Goal: Share content: Share content

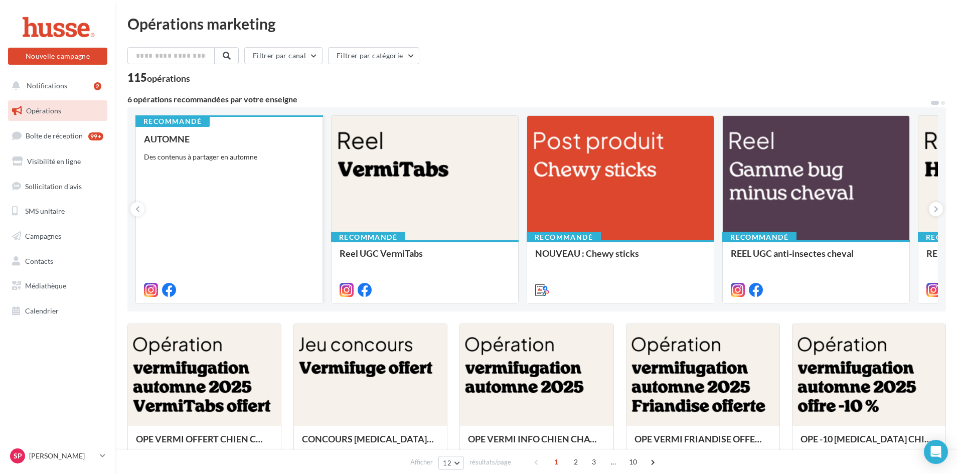
click at [223, 184] on div "AUTOMNE Des contenus à partager en automne" at bounding box center [229, 214] width 170 height 160
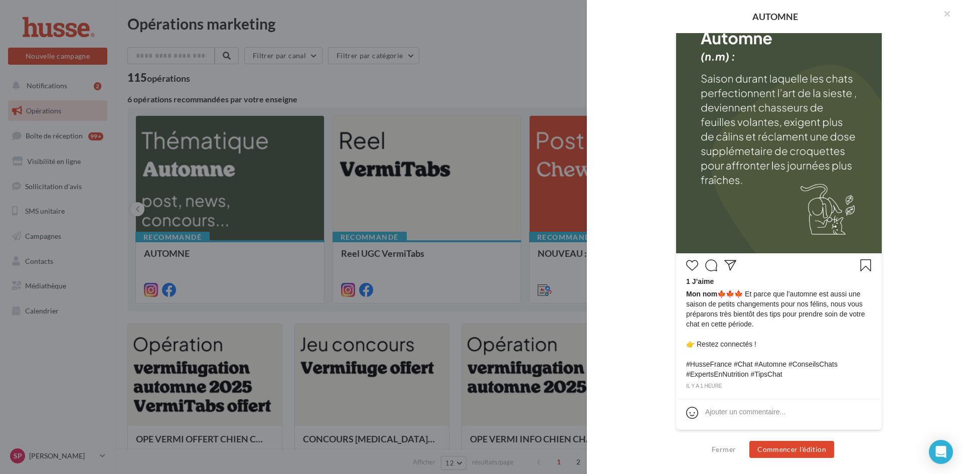
scroll to position [252, 0]
click at [784, 449] on button "Commencer l'édition" at bounding box center [791, 449] width 85 height 17
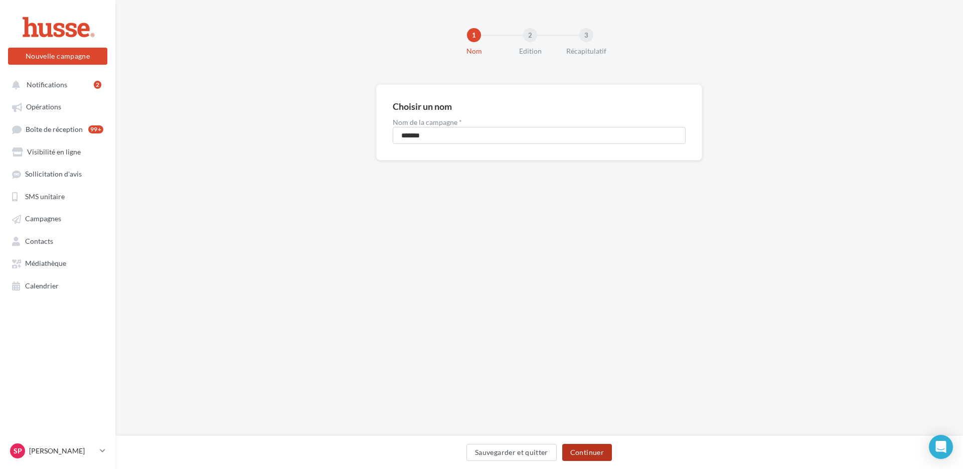
click at [585, 458] on button "Continuer" at bounding box center [587, 452] width 50 height 17
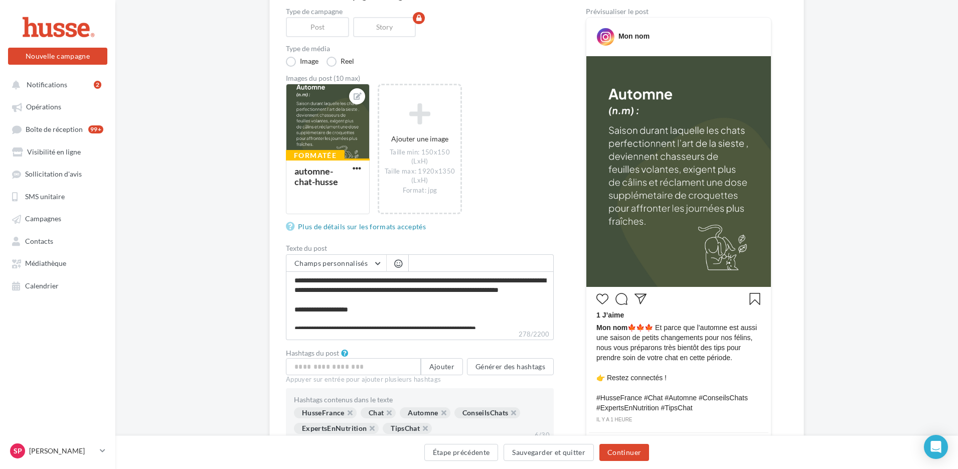
scroll to position [150, 0]
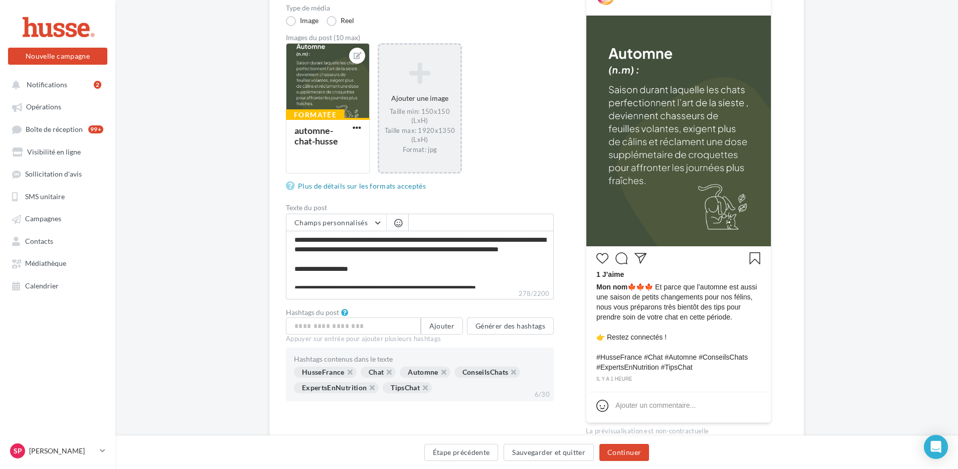
click at [403, 100] on div "Ajouter une image Taille min: 150x150 (LxH) Taille max: 1920x1350 (LxH) Format:…" at bounding box center [419, 108] width 81 height 102
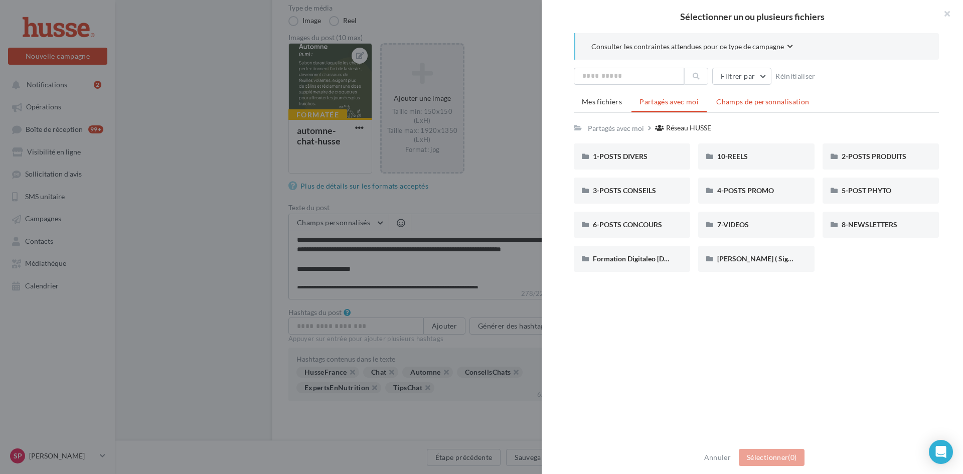
click at [737, 102] on span "Champs de personnalisation" at bounding box center [762, 101] width 93 height 9
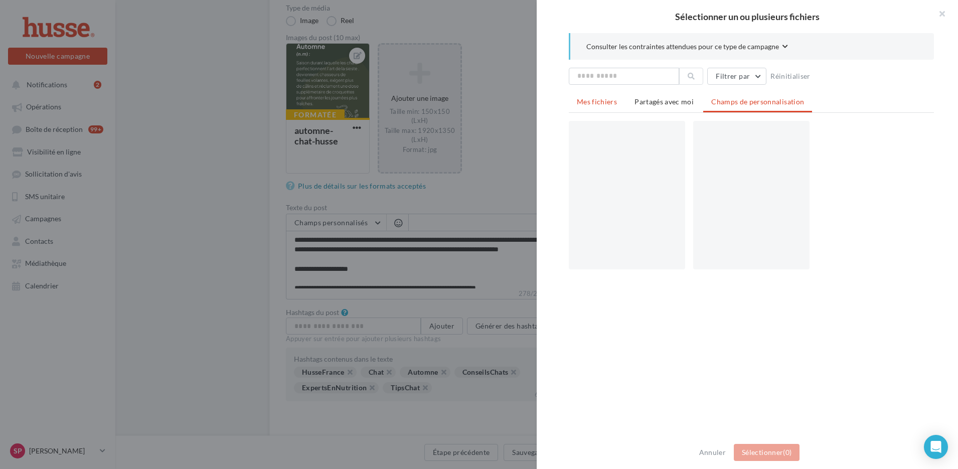
click at [605, 101] on span "Mes fichiers" at bounding box center [597, 101] width 40 height 9
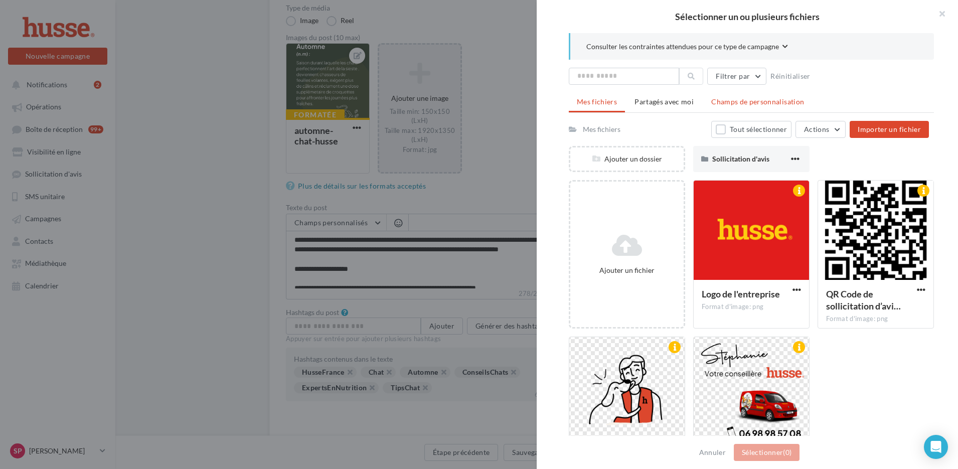
click at [727, 101] on span "Champs de personnalisation" at bounding box center [757, 101] width 93 height 9
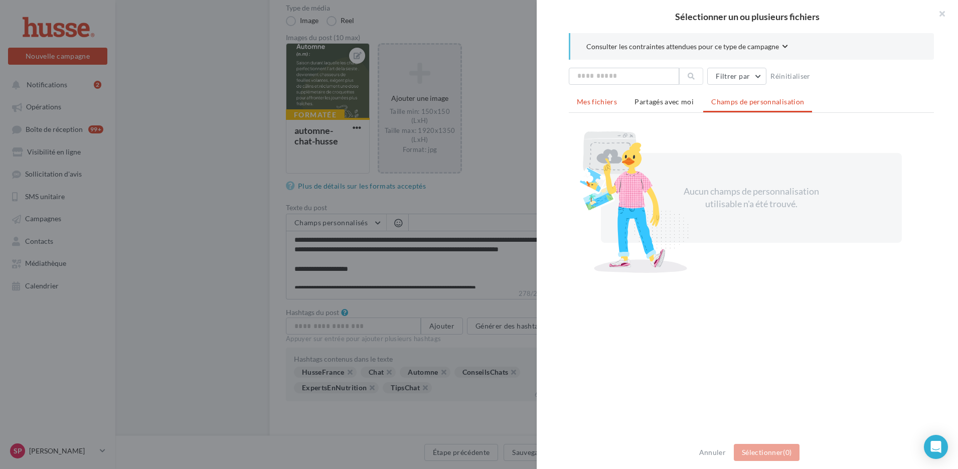
click at [602, 103] on span "Mes fichiers" at bounding box center [597, 101] width 40 height 9
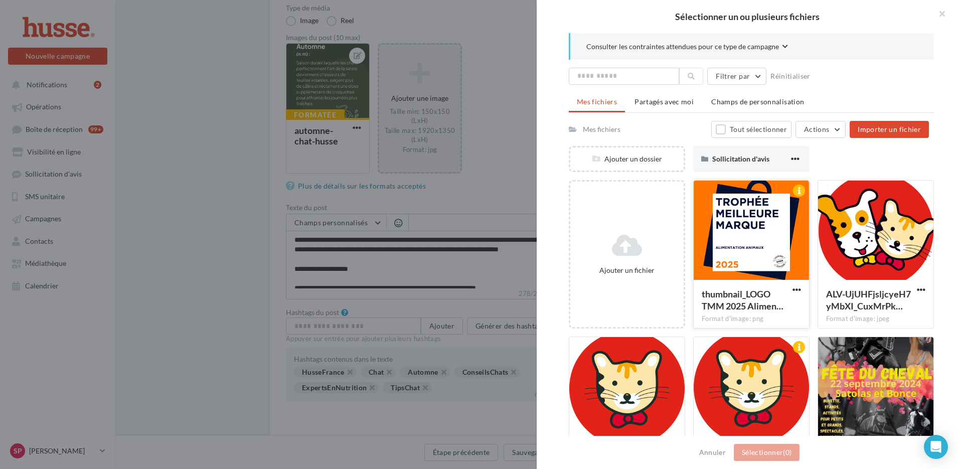
click at [746, 215] on div at bounding box center [750, 231] width 115 height 100
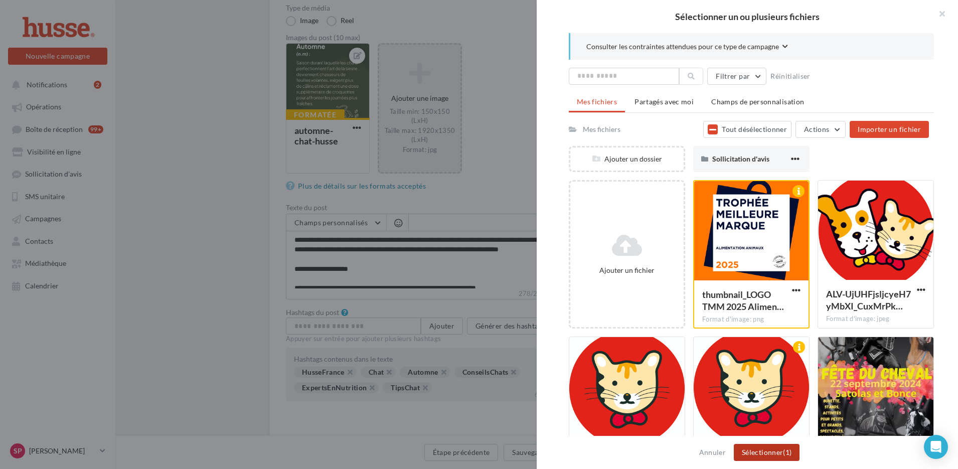
click at [768, 454] on button "Sélectionner (1)" at bounding box center [767, 452] width 66 height 17
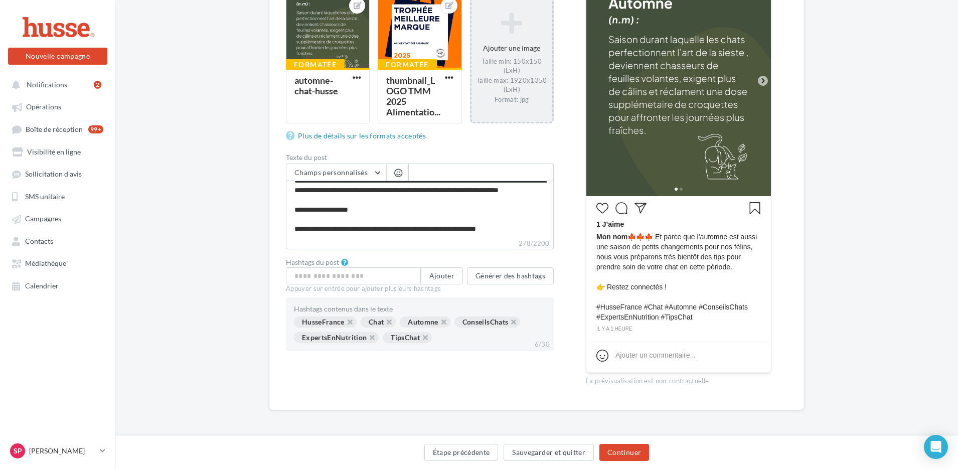
scroll to position [201, 0]
click at [627, 456] on button "Continuer" at bounding box center [624, 452] width 50 height 17
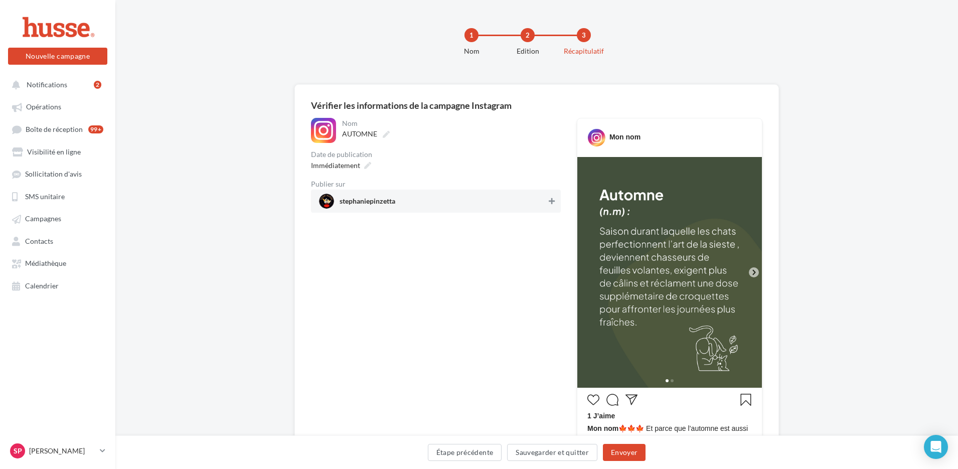
click at [550, 201] on icon at bounding box center [552, 201] width 6 height 7
click at [366, 165] on icon at bounding box center [367, 165] width 7 height 7
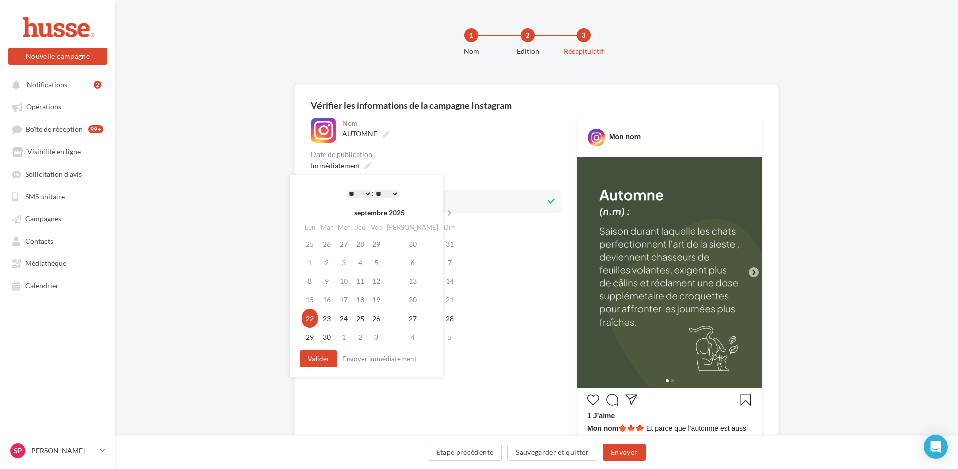
click at [485, 163] on div "Immédiatement" at bounding box center [436, 165] width 250 height 15
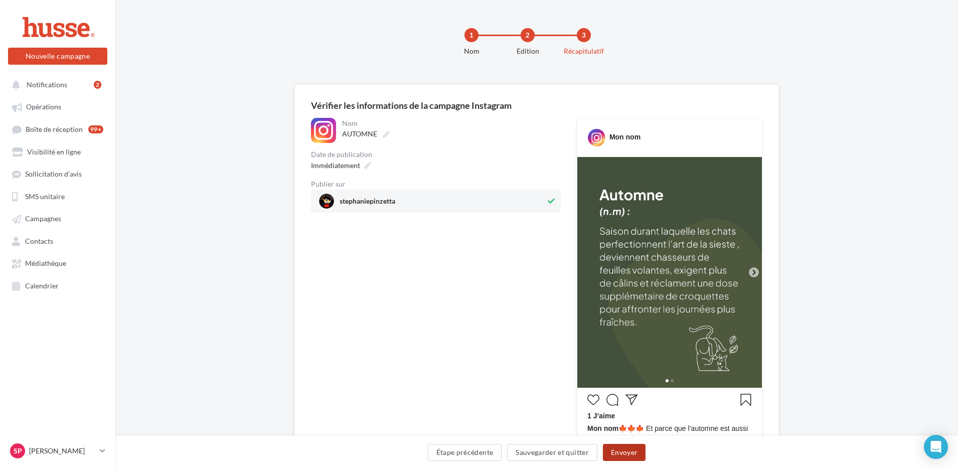
click at [621, 452] on button "Envoyer" at bounding box center [624, 452] width 43 height 17
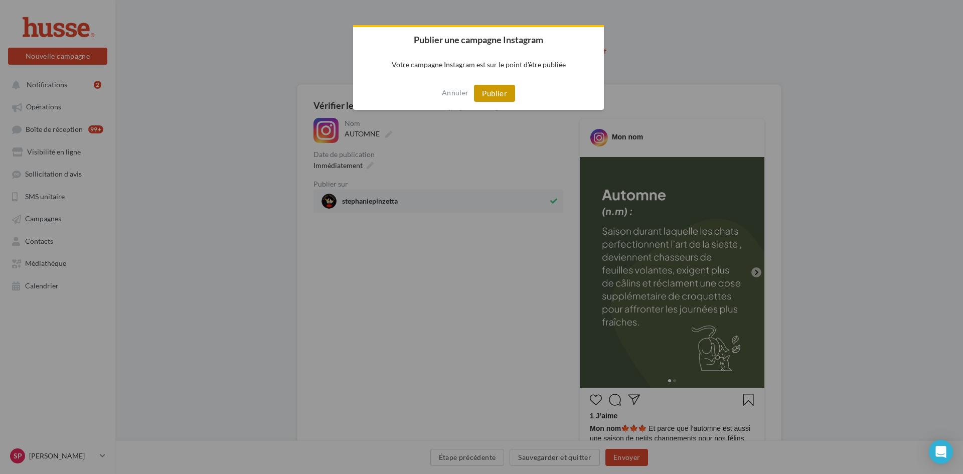
click at [501, 95] on button "Publier" at bounding box center [494, 93] width 41 height 17
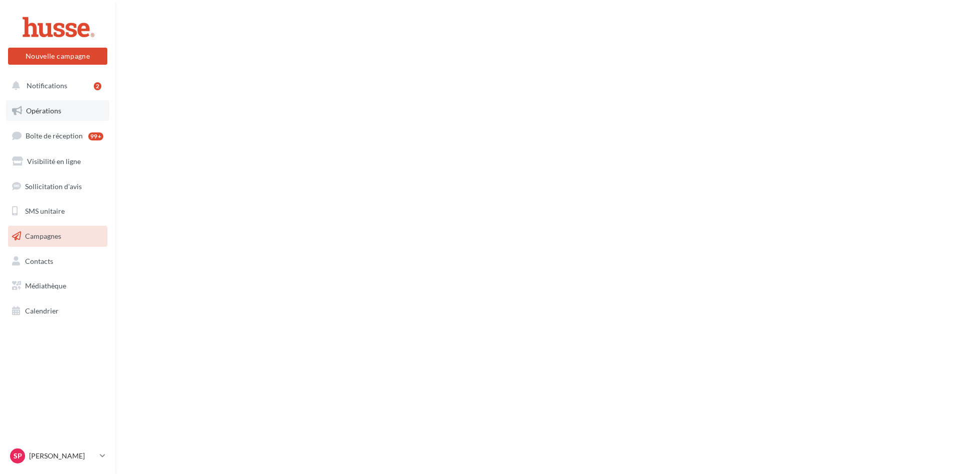
click at [61, 112] on link "Opérations" at bounding box center [57, 110] width 103 height 21
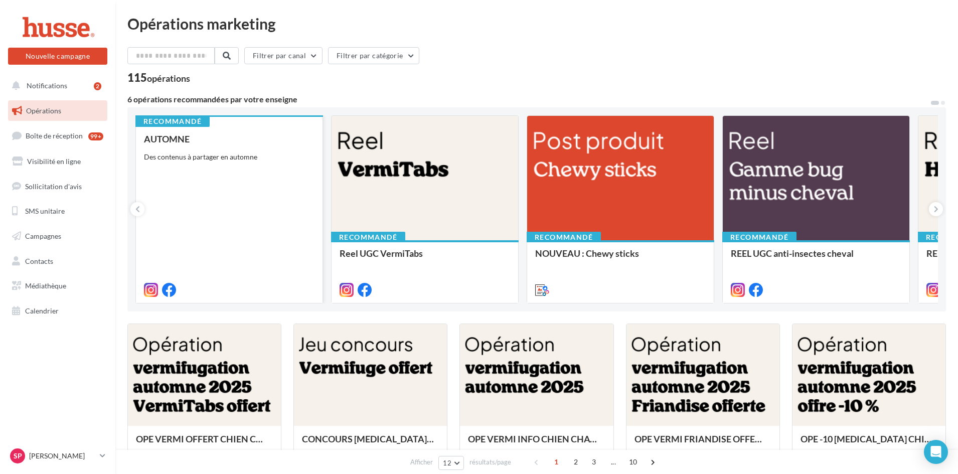
click at [213, 183] on div "AUTOMNE Des contenus à partager en automne" at bounding box center [229, 214] width 170 height 160
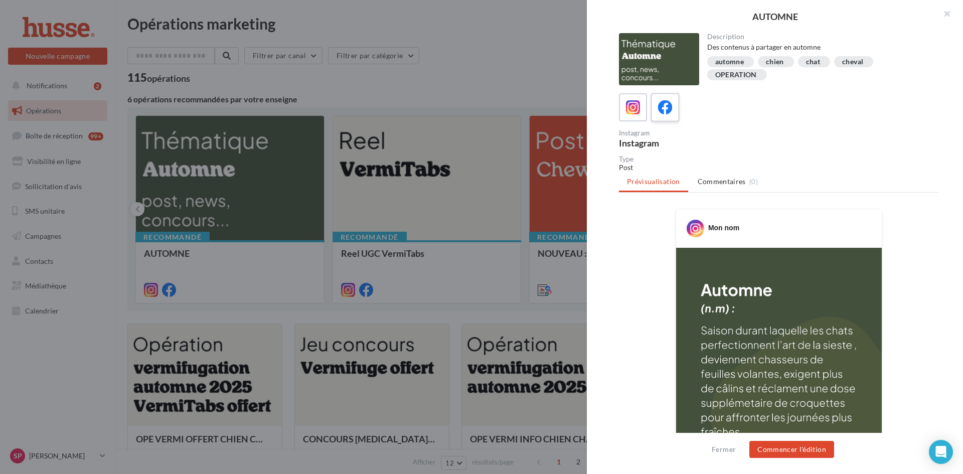
click at [664, 113] on icon at bounding box center [665, 107] width 15 height 15
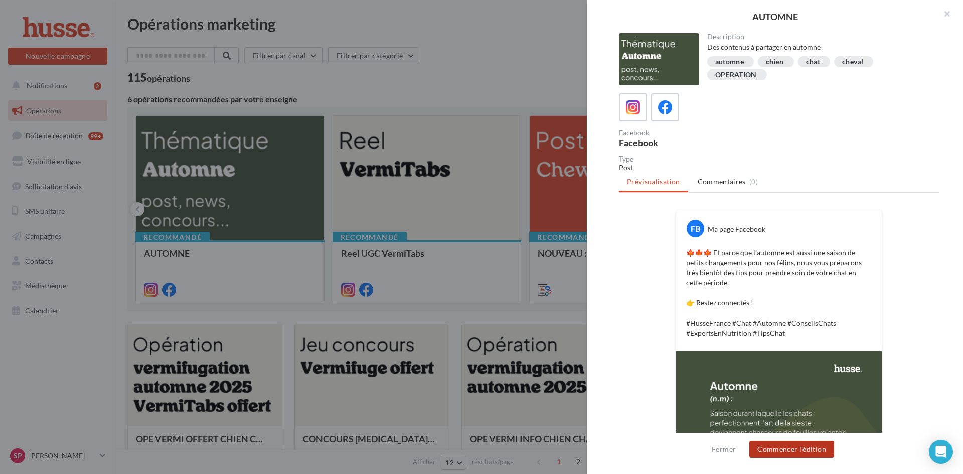
click at [801, 450] on button "Commencer l'édition" at bounding box center [791, 449] width 85 height 17
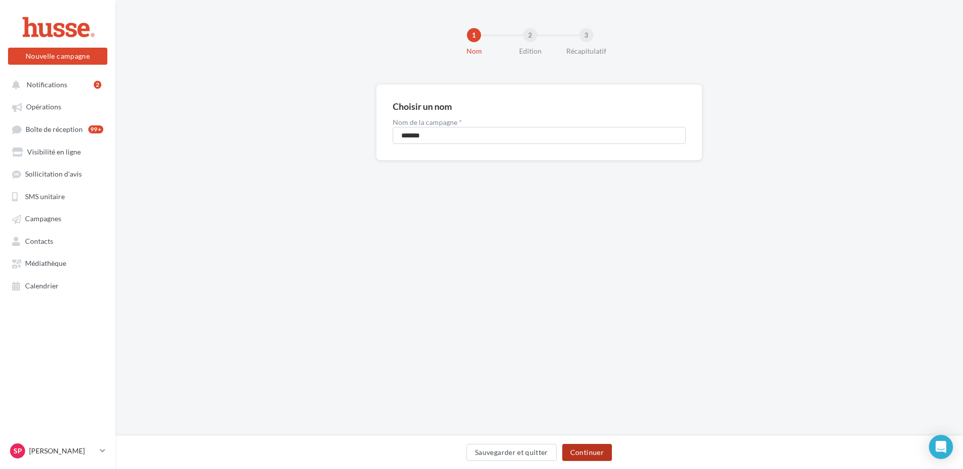
click at [595, 450] on button "Continuer" at bounding box center [587, 452] width 50 height 17
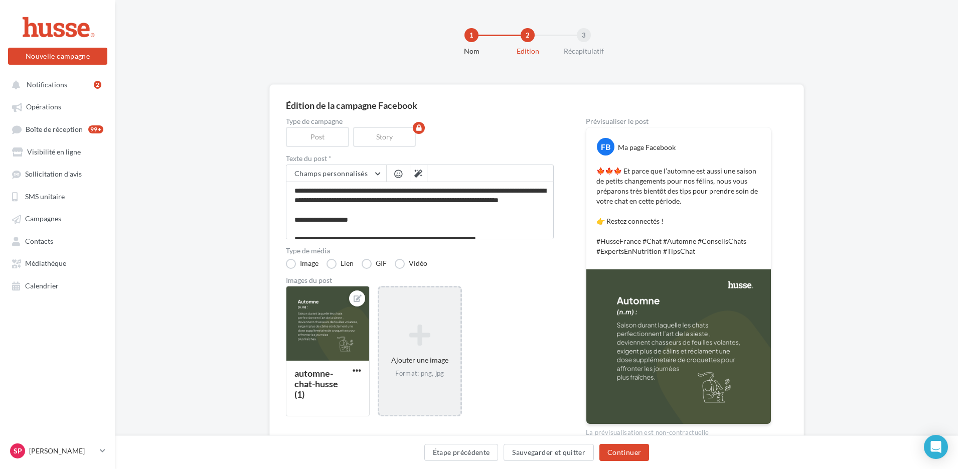
click at [409, 362] on div "Ajouter une image Format: png, jpg" at bounding box center [419, 351] width 81 height 64
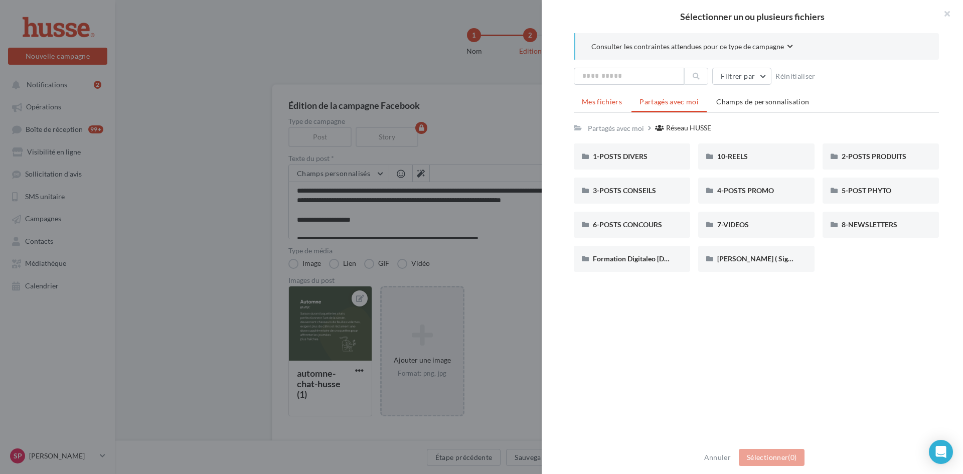
click at [604, 104] on span "Mes fichiers" at bounding box center [602, 101] width 40 height 9
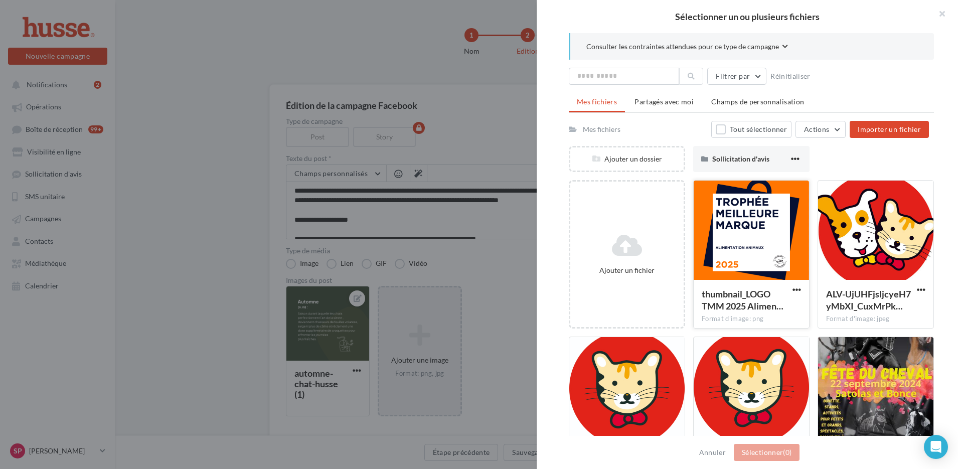
click at [731, 225] on div at bounding box center [750, 231] width 115 height 100
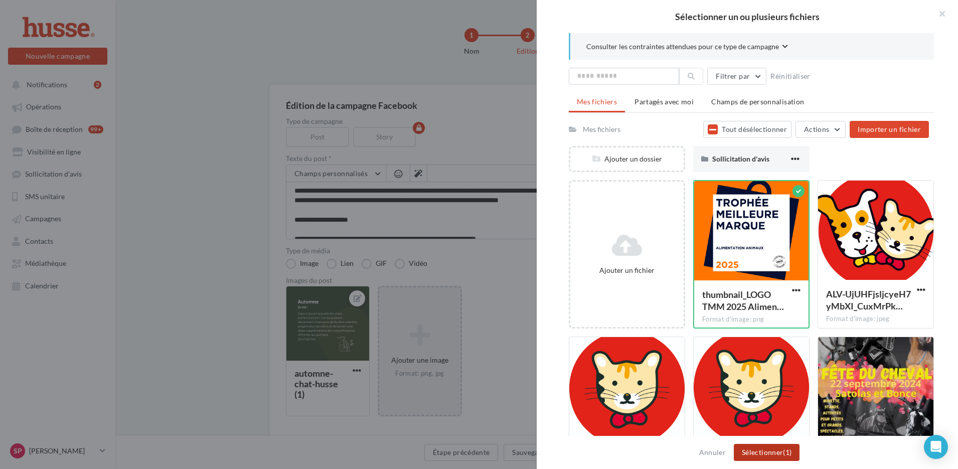
click at [769, 457] on button "Sélectionner (1)" at bounding box center [767, 452] width 66 height 17
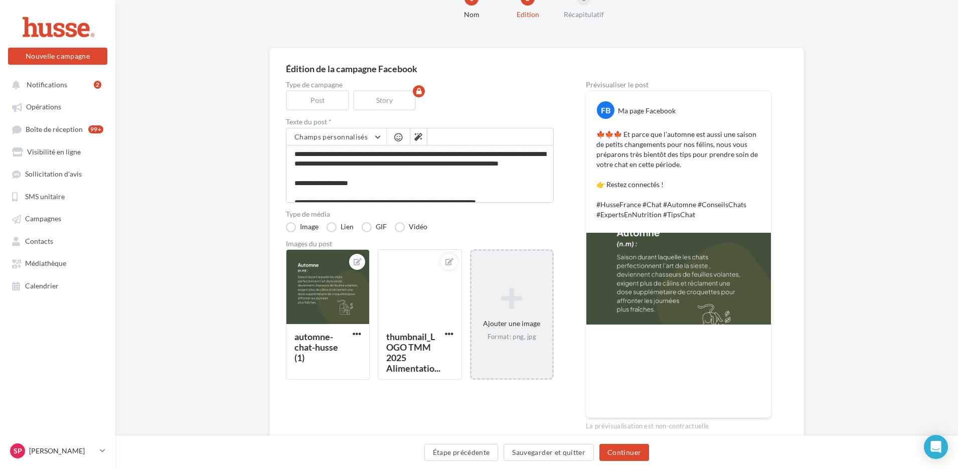
scroll to position [82, 0]
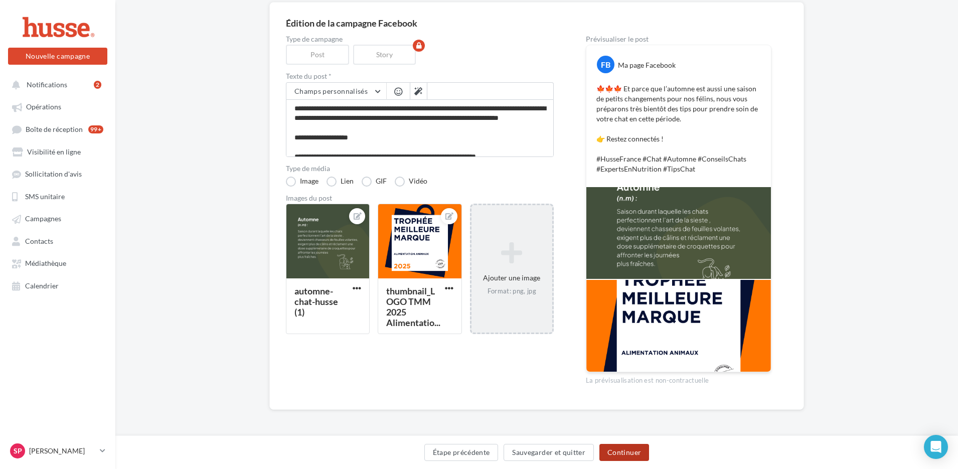
click at [630, 453] on button "Continuer" at bounding box center [624, 452] width 50 height 17
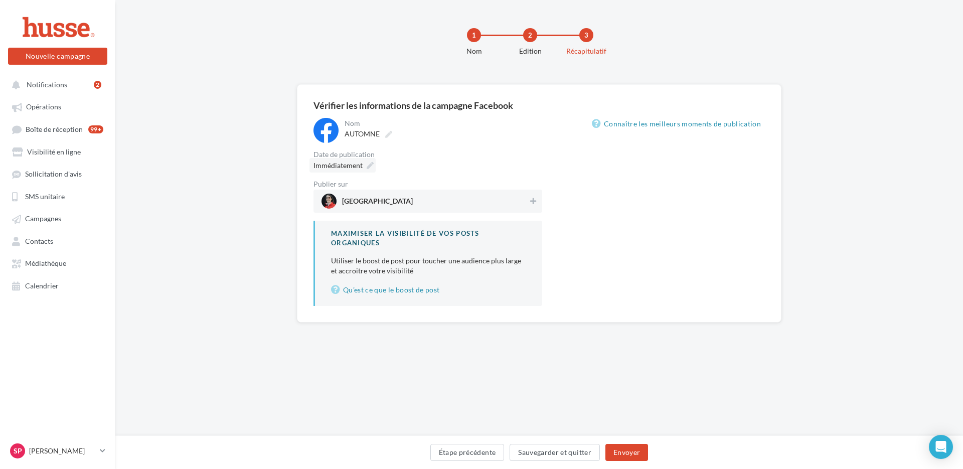
click at [370, 165] on icon at bounding box center [370, 165] width 7 height 7
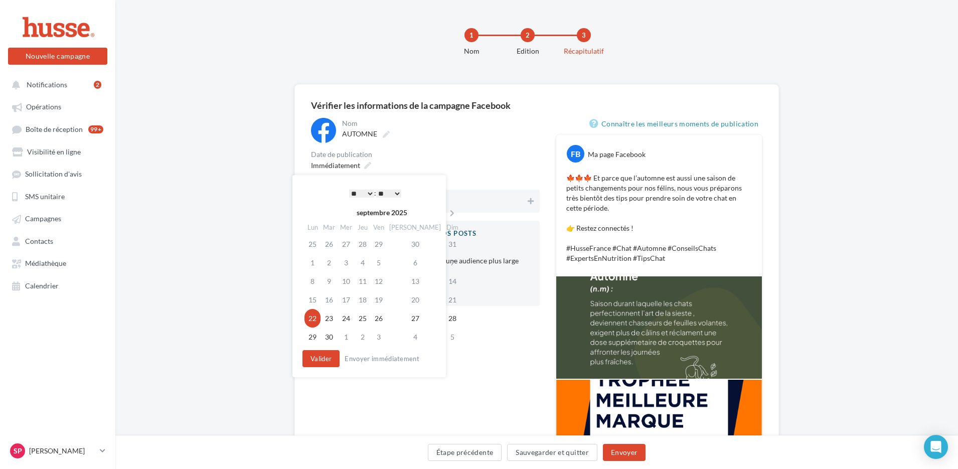
click at [480, 149] on div "Nom ******* AUTOMNE Date de publication Immédiatement Publier sur Husse Nord Is…" at bounding box center [425, 212] width 229 height 188
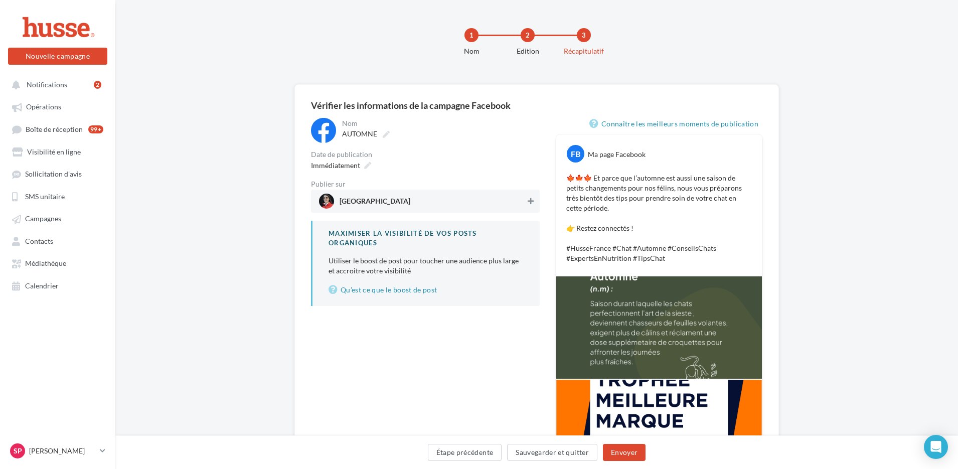
click at [530, 202] on icon at bounding box center [531, 201] width 6 height 7
click at [364, 167] on icon at bounding box center [367, 165] width 7 height 7
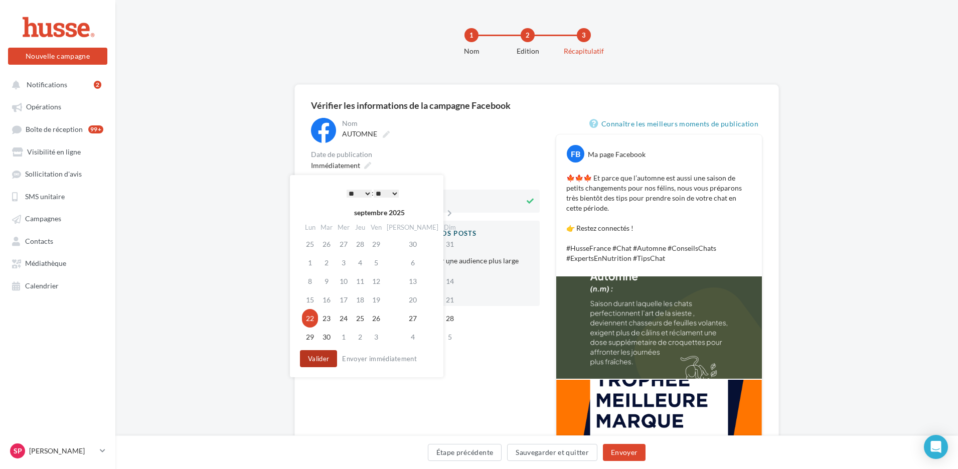
click at [324, 361] on button "Valider" at bounding box center [318, 358] width 37 height 17
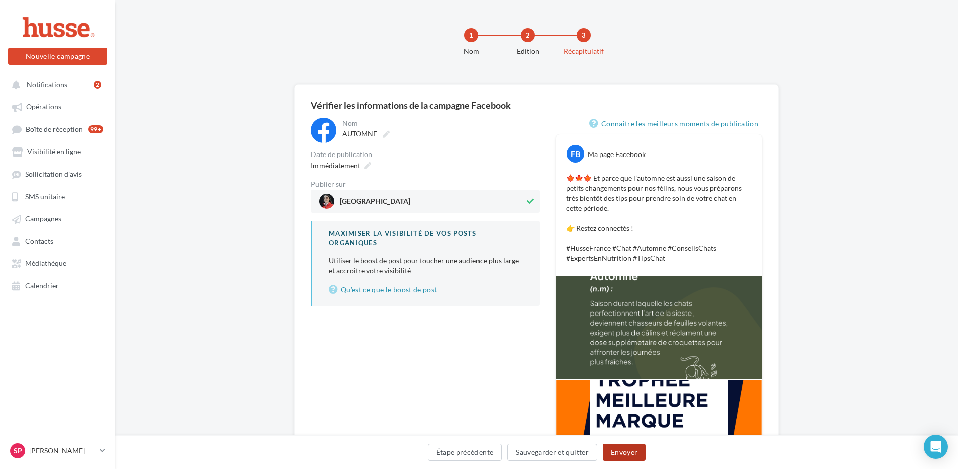
click at [619, 453] on button "Envoyer" at bounding box center [624, 452] width 43 height 17
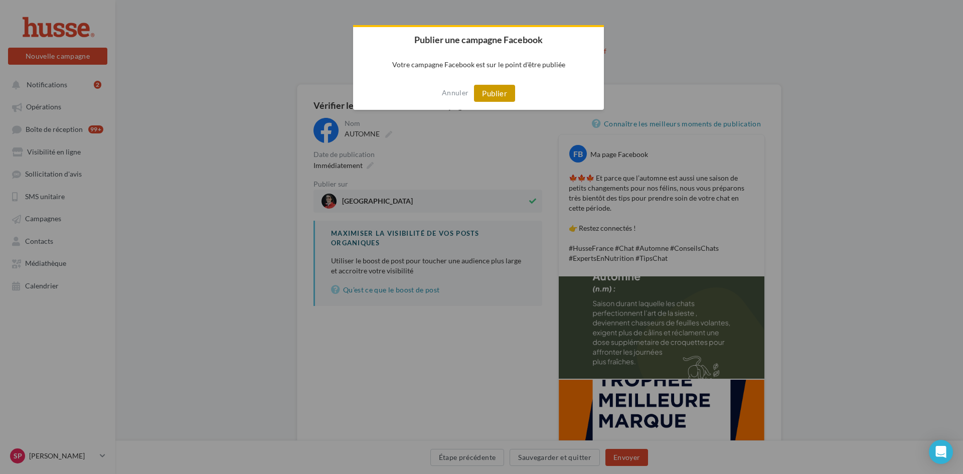
click at [500, 93] on button "Publier" at bounding box center [494, 93] width 41 height 17
